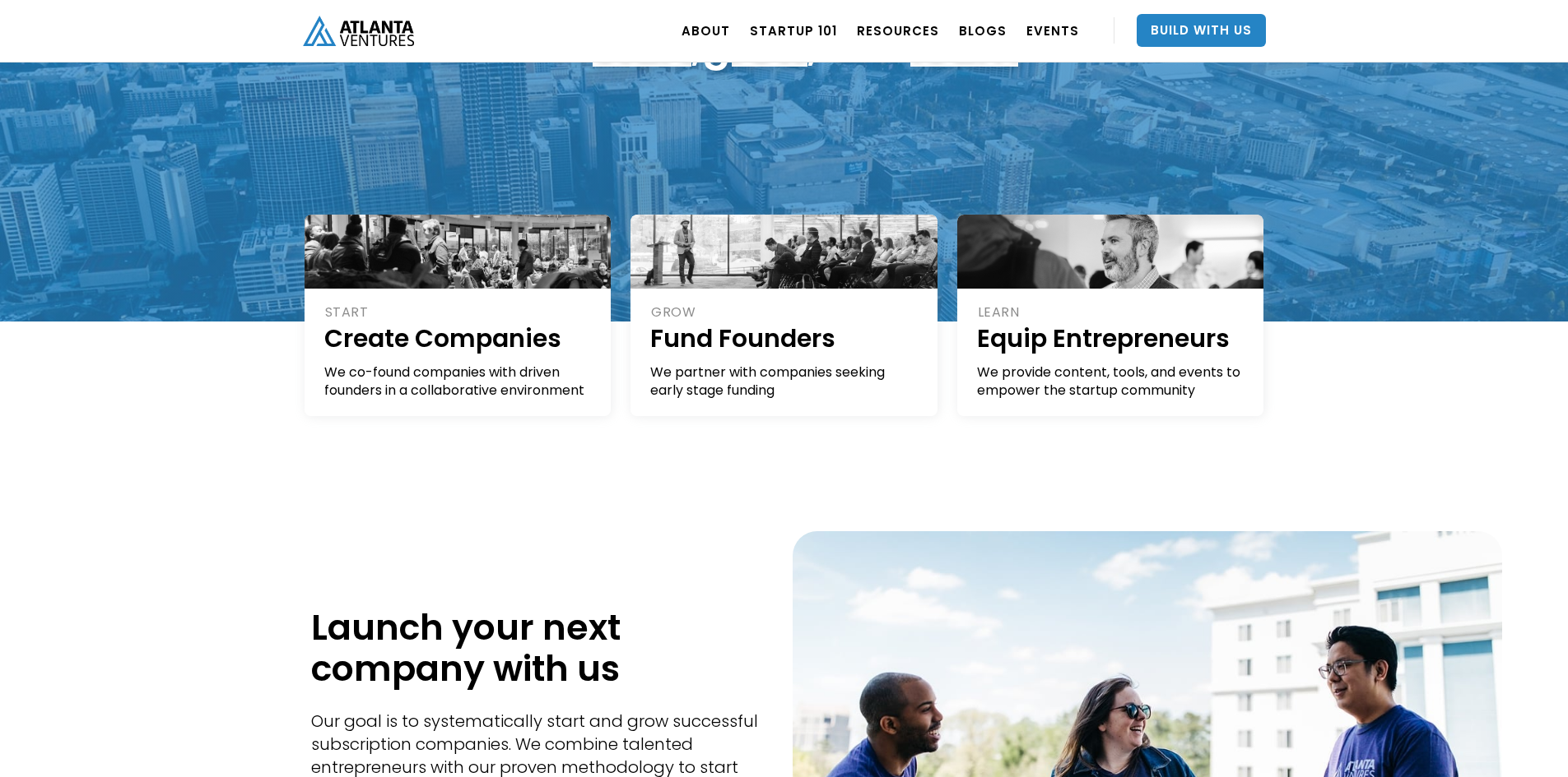
scroll to position [165, 0]
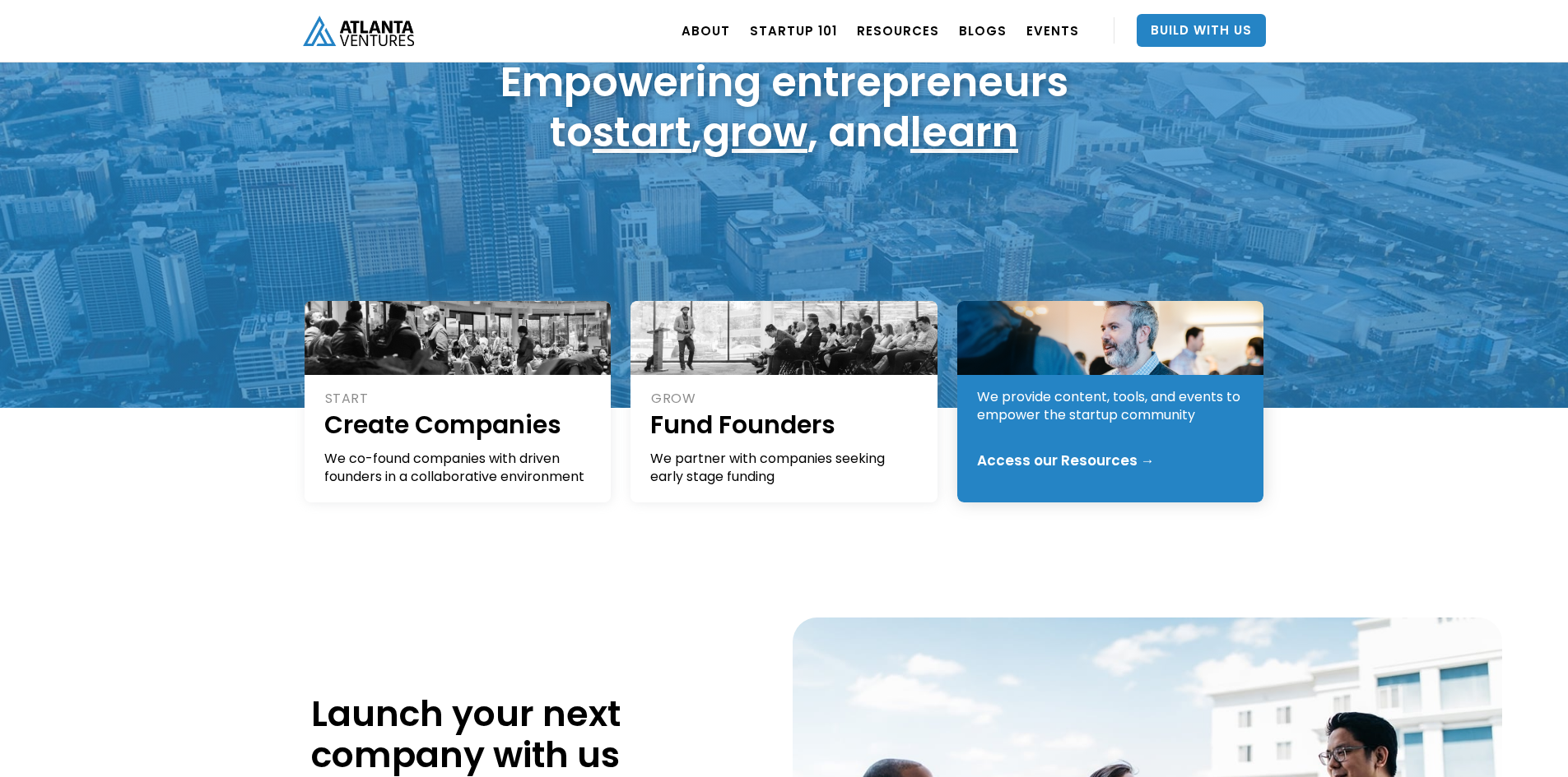
click at [965, 376] on div "LEARN Equip Entrepreneurs We provide content, tools, and events to empower the …" at bounding box center [1110, 401] width 307 height 202
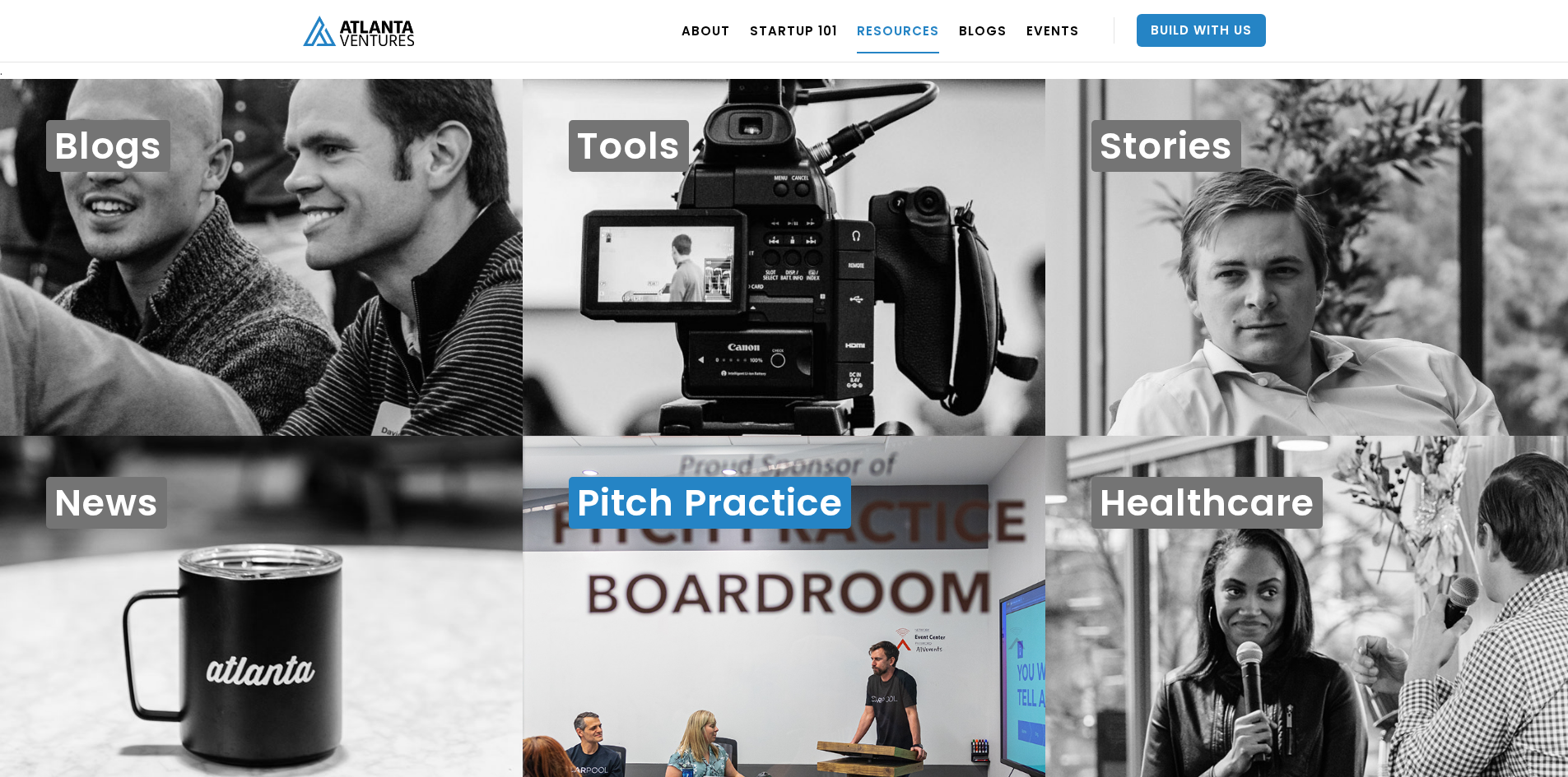
scroll to position [16, 0]
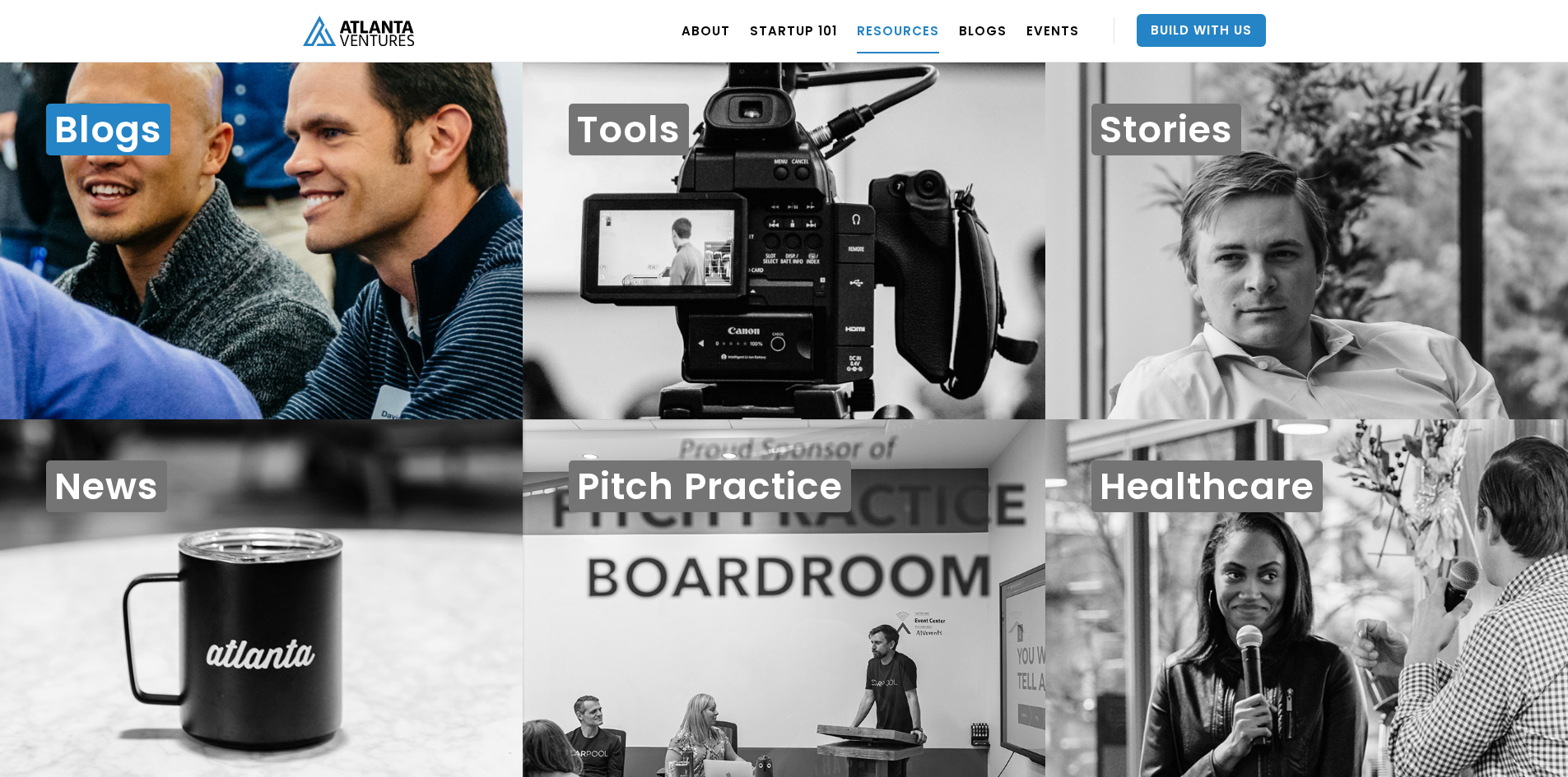
click at [453, 352] on div "Blogs" at bounding box center [261, 241] width 523 height 358
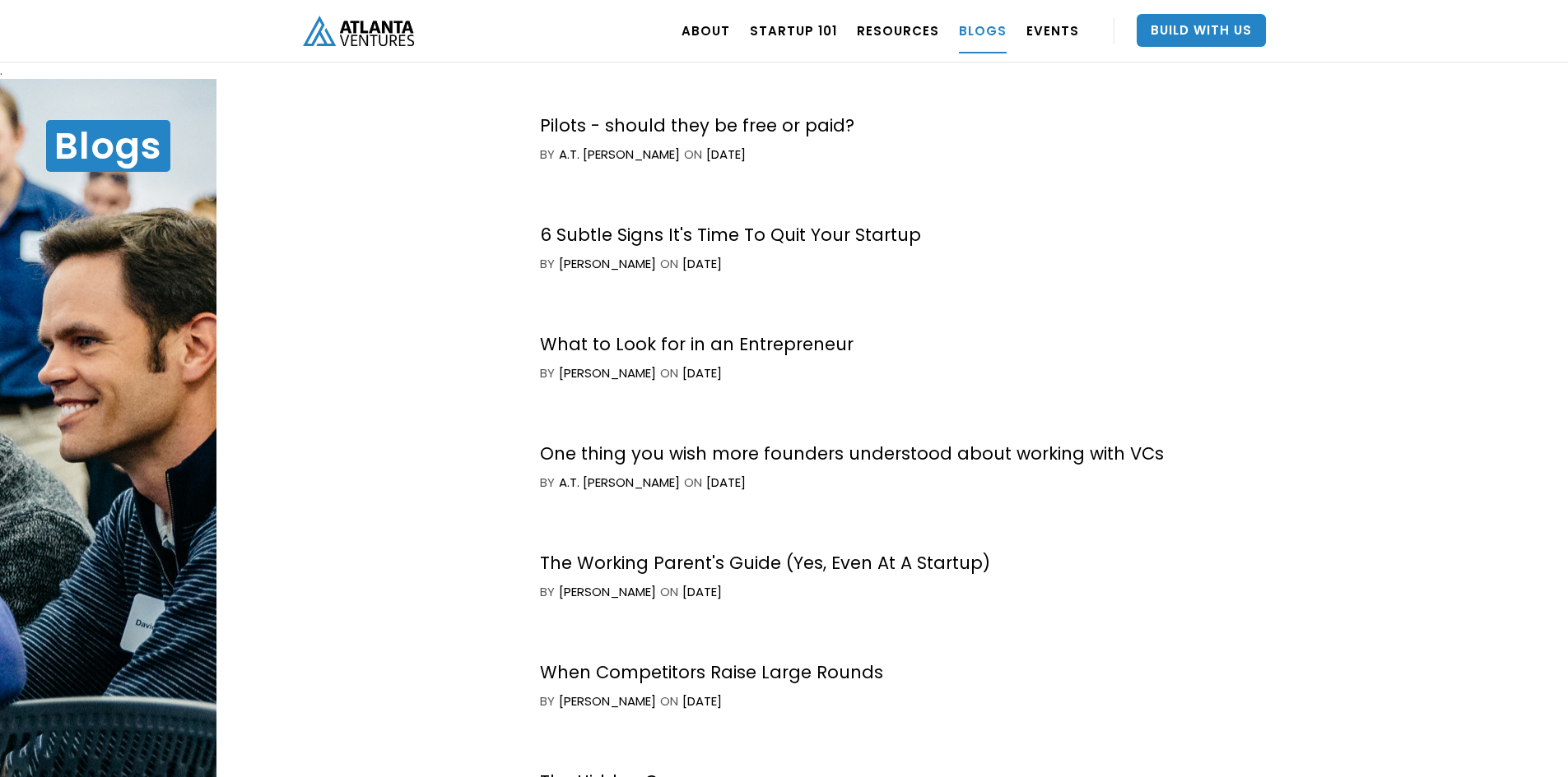
scroll to position [2385, 0]
